Goal: Information Seeking & Learning: Learn about a topic

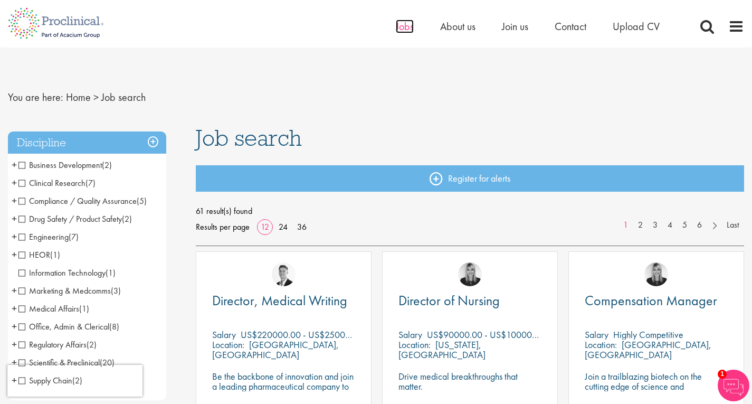
click at [403, 23] on span "Jobs" at bounding box center [405, 27] width 18 height 14
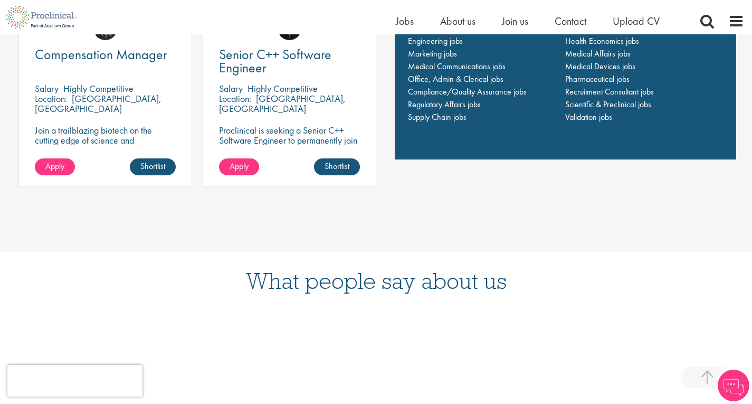
scroll to position [906, 0]
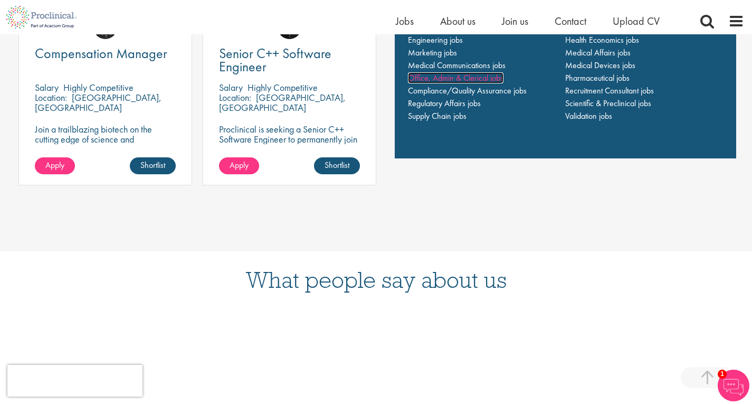
click at [476, 79] on span "Office, Admin & Clerical jobs" at bounding box center [455, 77] width 95 height 11
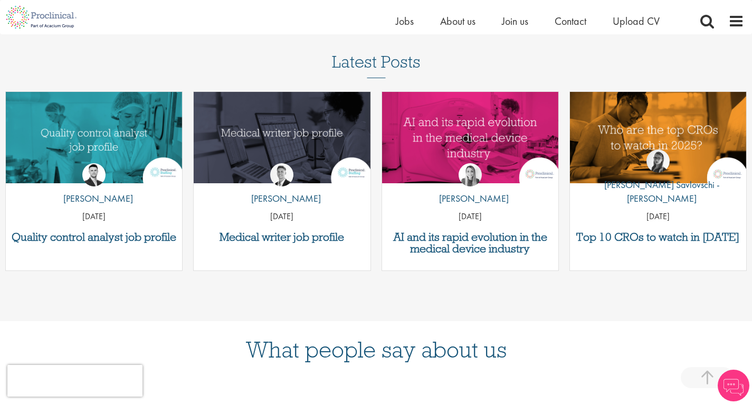
scroll to position [403, 0]
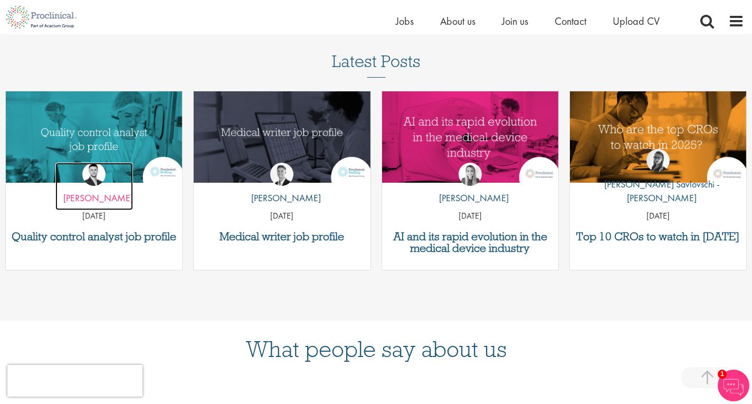
click at [104, 200] on p "by Joshua Godden" at bounding box center [94, 198] width 78 height 14
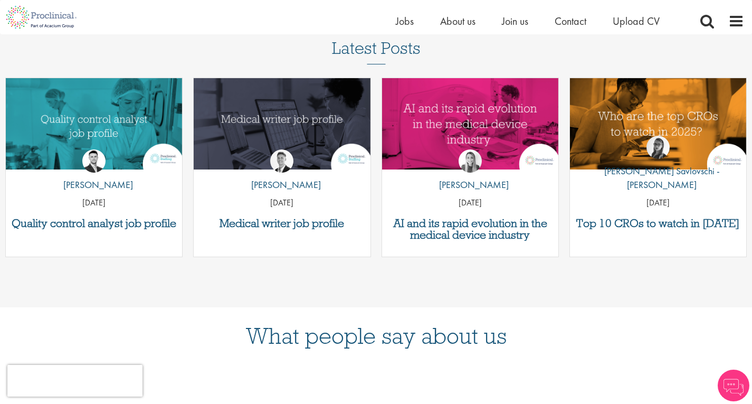
scroll to position [403, 0]
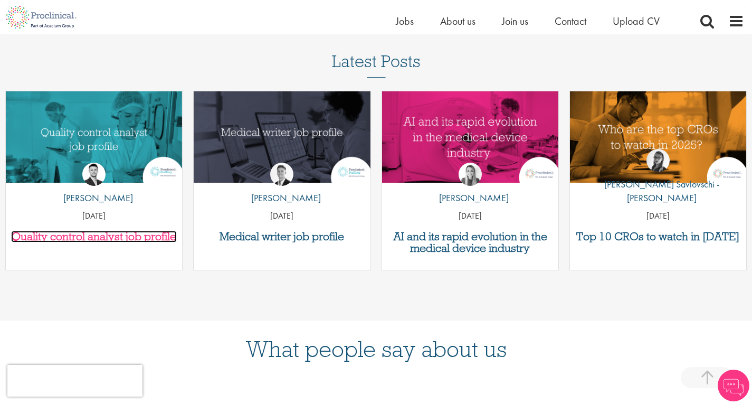
click at [81, 238] on h3 "Quality control analyst job profile" at bounding box center [94, 237] width 166 height 12
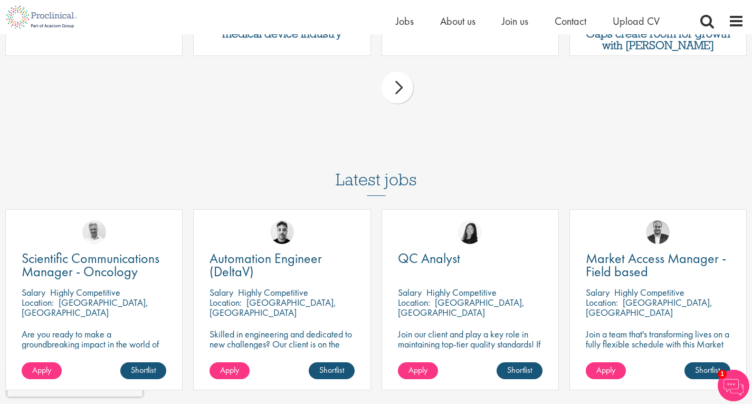
scroll to position [2680, 0]
